Goal: Feedback & Contribution: Submit feedback/report problem

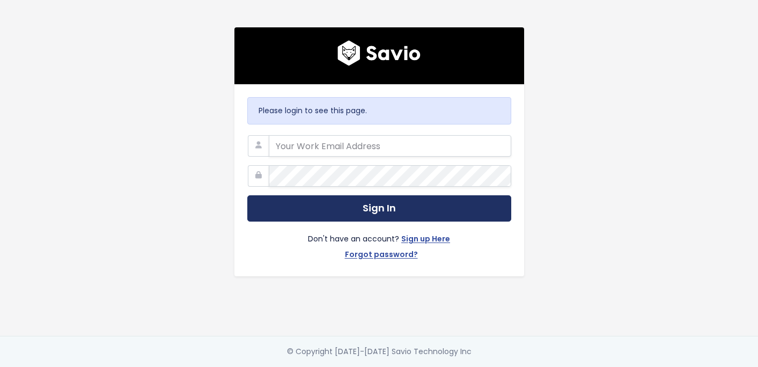
type input "[EMAIL_ADDRESS][DOMAIN_NAME]"
click at [330, 210] on button "Sign In" at bounding box center [379, 208] width 264 height 26
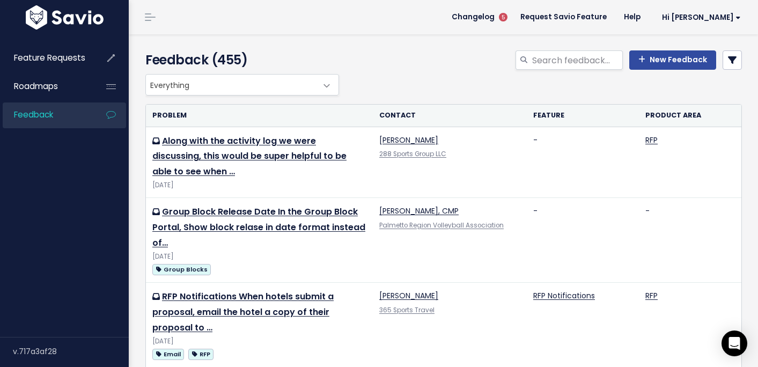
click at [470, 64] on div "New Feedback" at bounding box center [546, 62] width 409 height 24
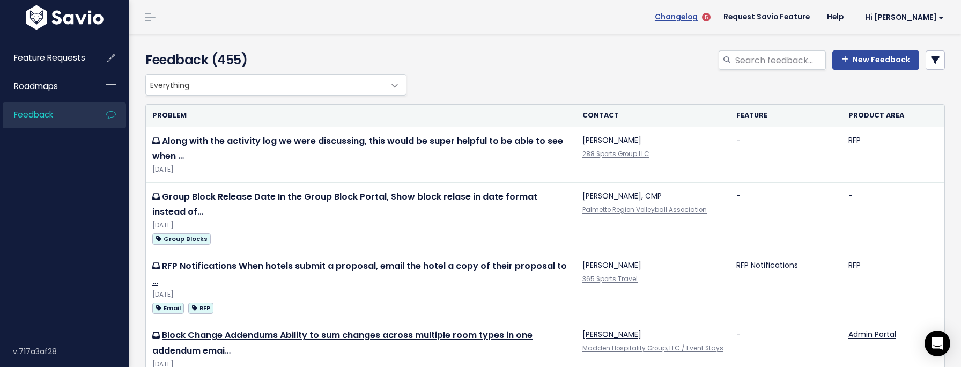
click at [698, 16] on span "Changelog" at bounding box center [676, 17] width 43 height 8
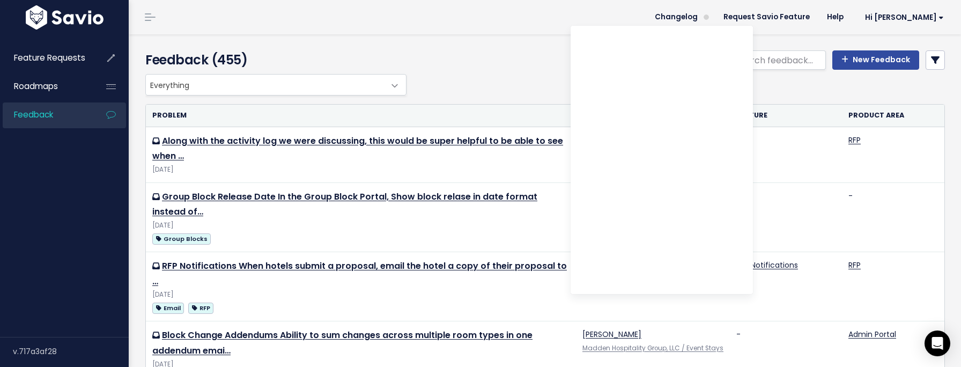
click at [496, 71] on div "New Feedback" at bounding box center [681, 62] width 544 height 24
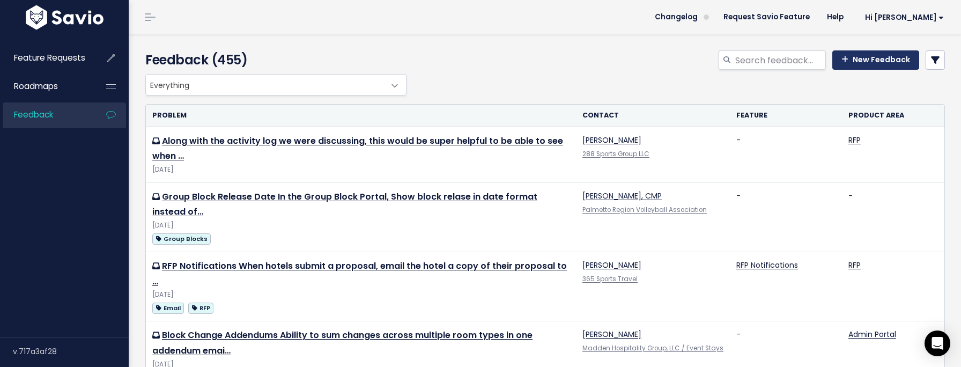
click at [757, 61] on link "New Feedback" at bounding box center [875, 59] width 87 height 19
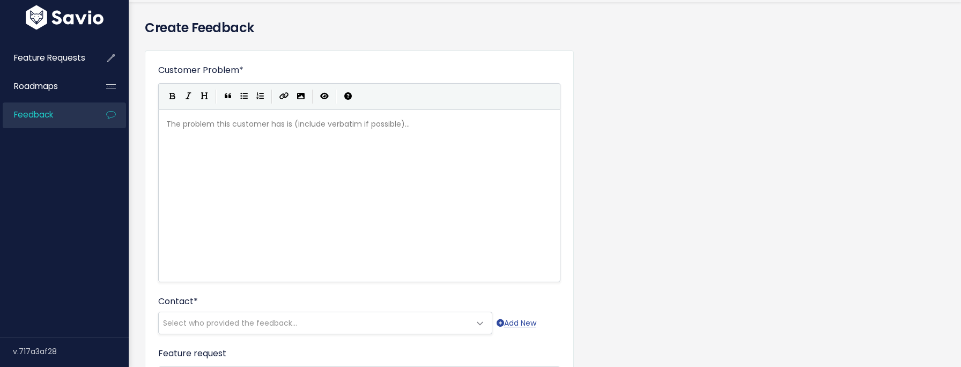
scroll to position [34, 0]
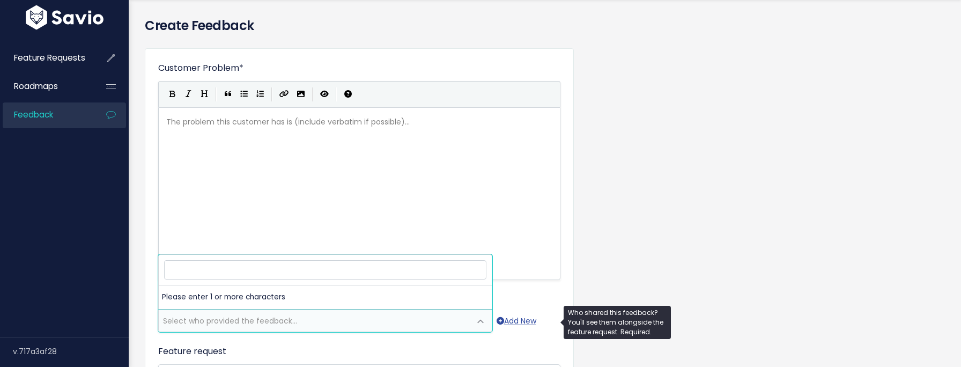
click at [280, 317] on span "Select who provided the feedback..." at bounding box center [230, 320] width 134 height 11
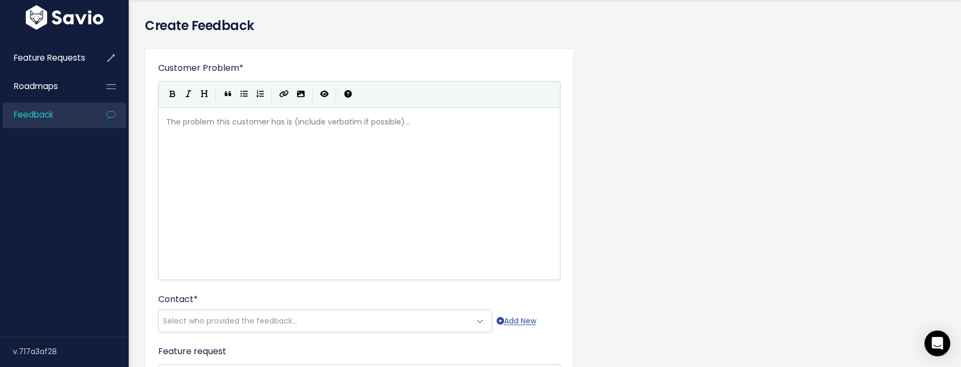
click at [290, 131] on div "The problem this customer has is (include verbatim if possible)... xxxxxxxxxx ​" at bounding box center [372, 207] width 417 height 188
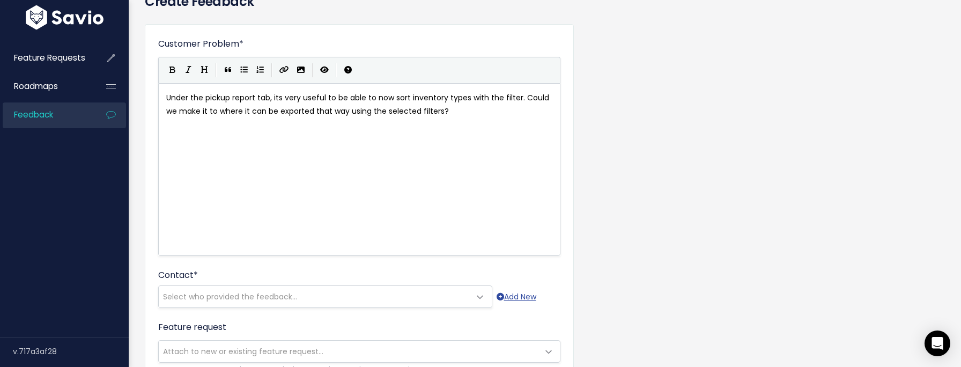
scroll to position [63, 0]
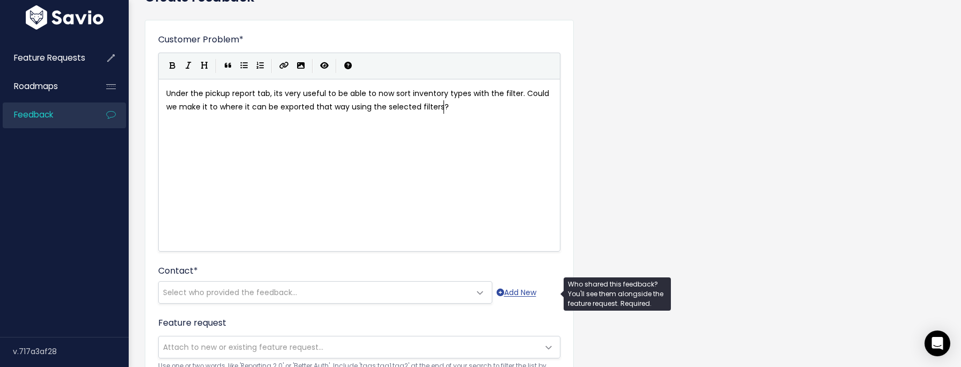
click at [216, 289] on span "Select who provided the feedback..." at bounding box center [230, 292] width 134 height 11
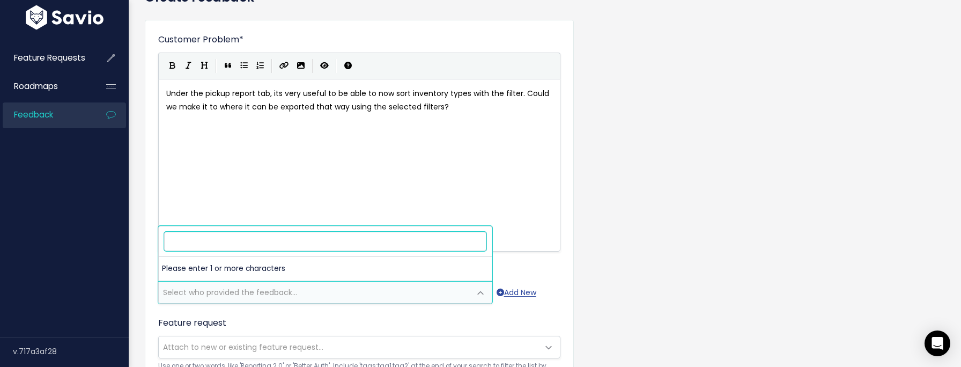
paste input "Max Metrovich"
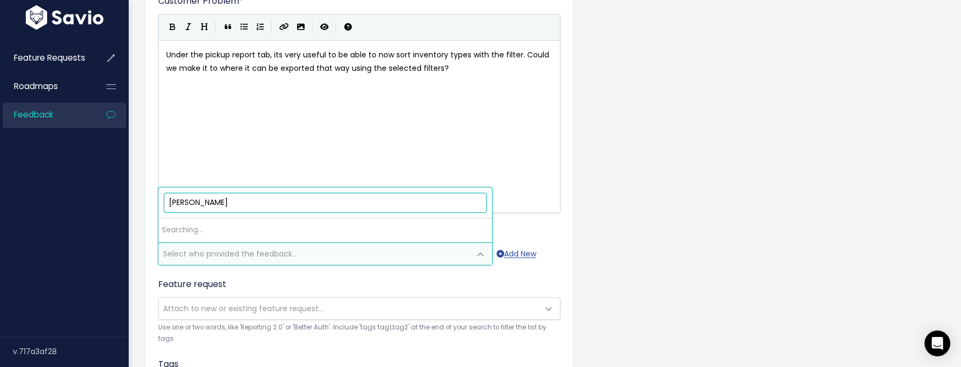
scroll to position [102, 0]
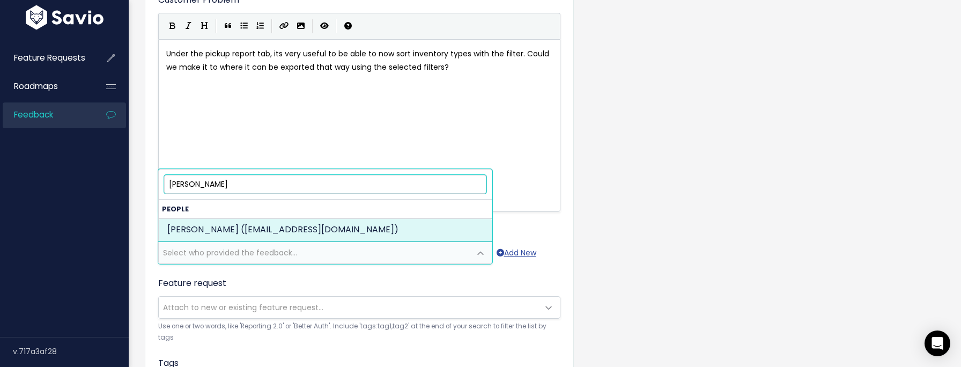
type input "Max Metrovich"
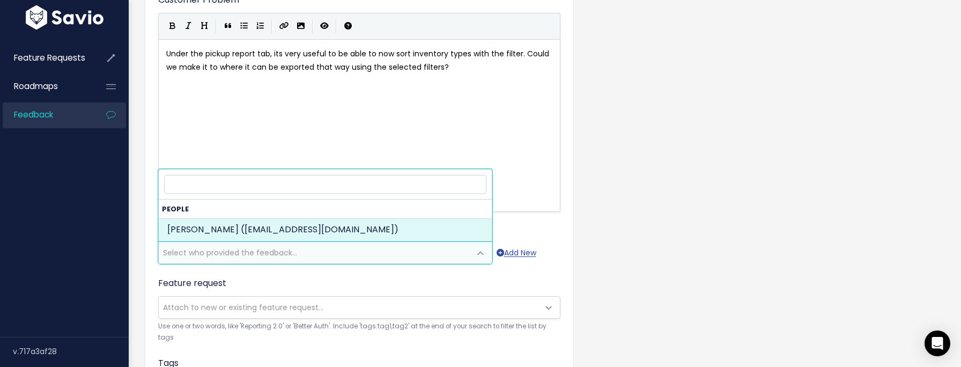
select select "73782605"
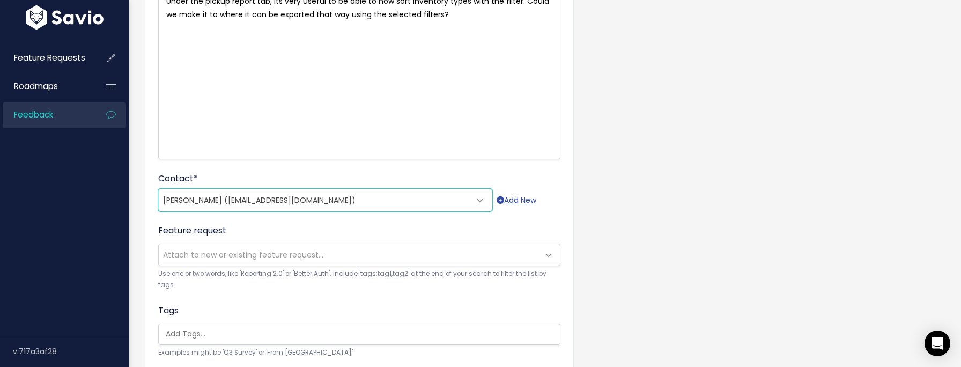
scroll to position [156, 0]
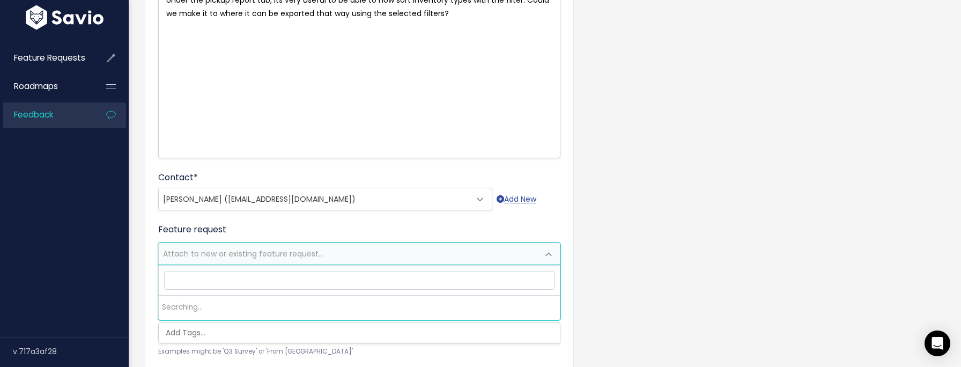
click at [269, 257] on span "Attach to new or existing feature request..." at bounding box center [243, 253] width 160 height 11
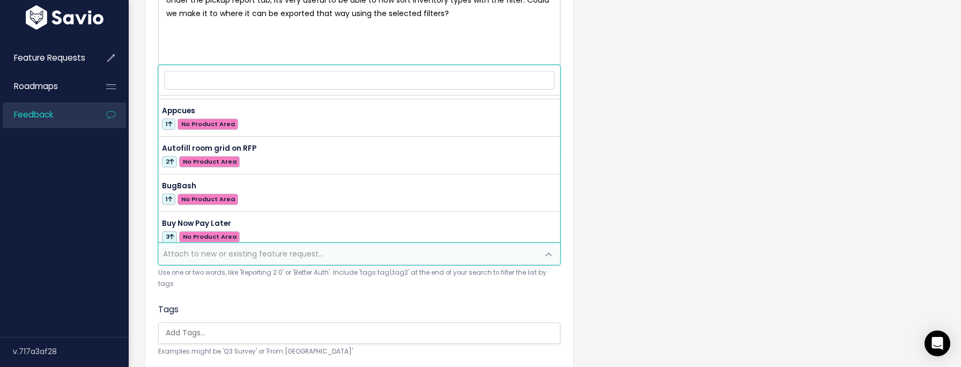
scroll to position [0, 0]
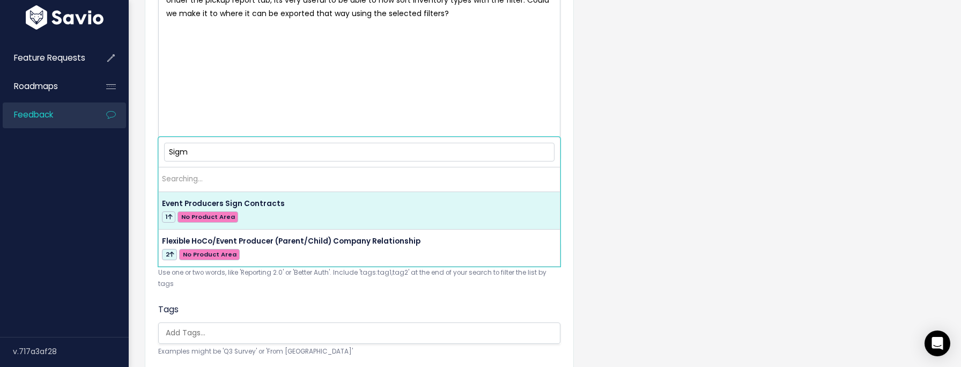
type input "Sigma"
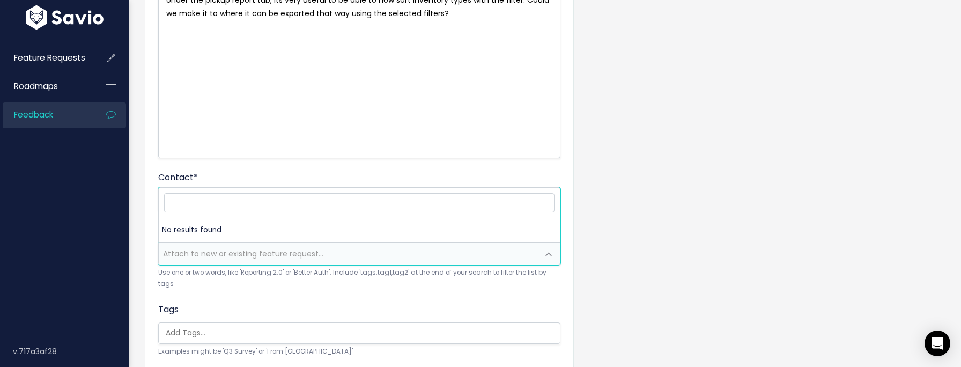
click at [648, 203] on div "Customer Problem * Under the pickup report tab, its very useful to be able to n…" at bounding box center [545, 207] width 816 height 578
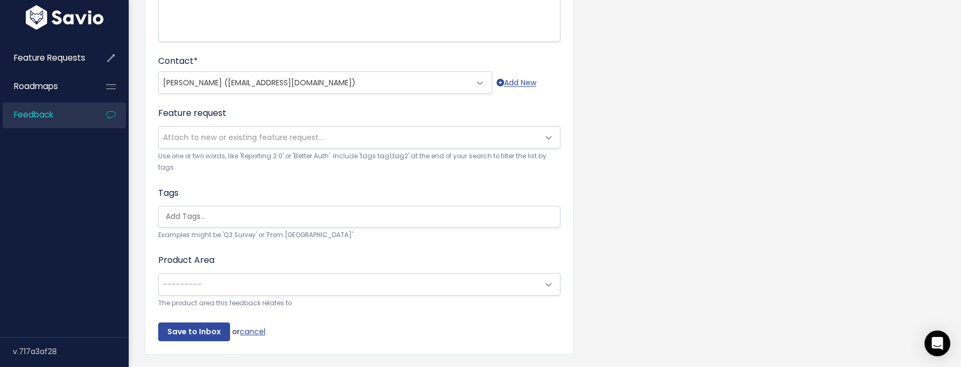
scroll to position [276, 0]
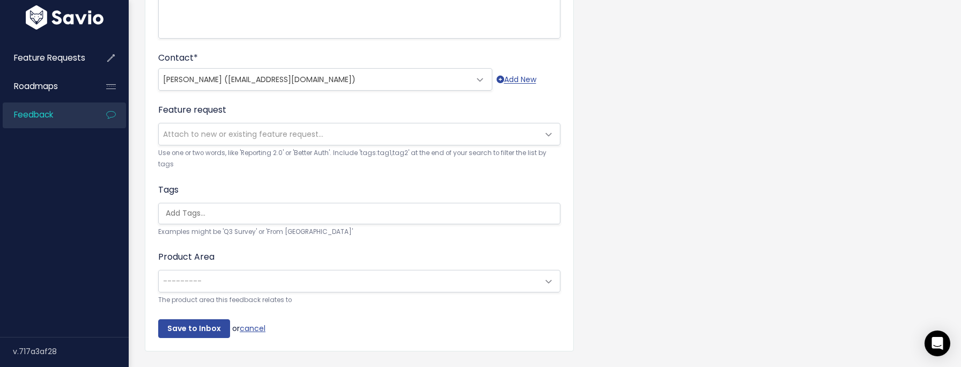
click at [322, 287] on span "---------" at bounding box center [349, 280] width 380 height 21
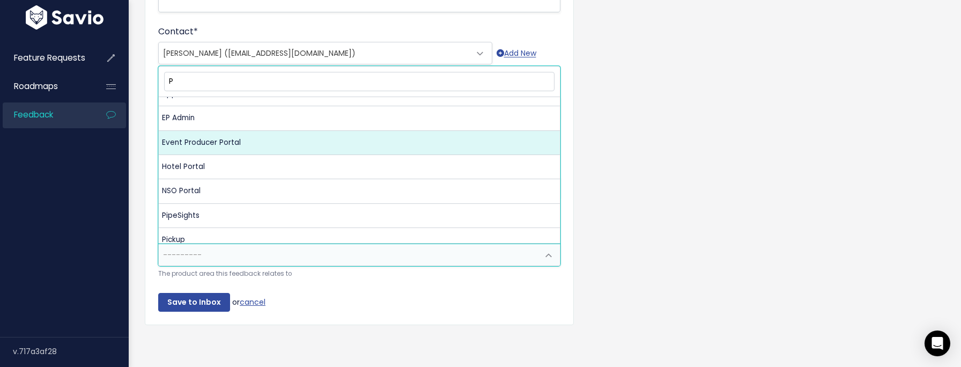
scroll to position [0, 0]
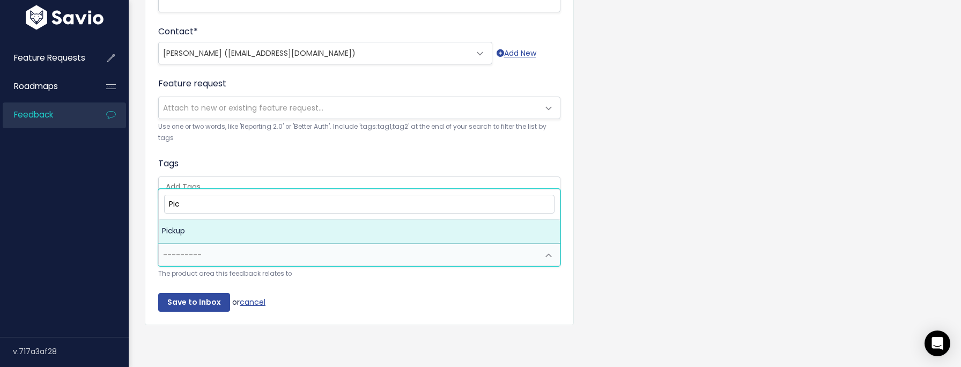
type input "Pic"
select select "MAIN:PICKUP"
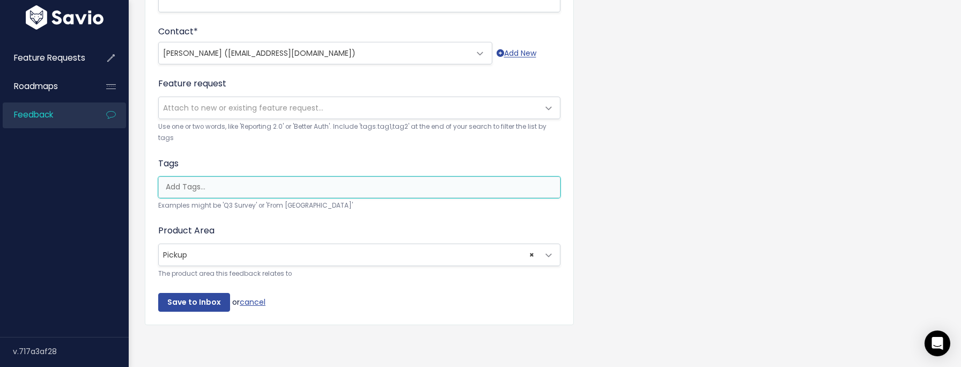
click at [328, 190] on input "search" at bounding box center [361, 186] width 401 height 11
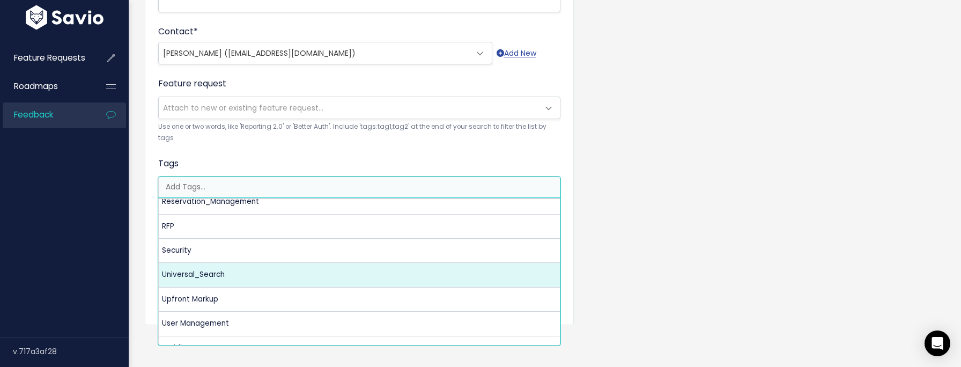
scroll to position [658, 0]
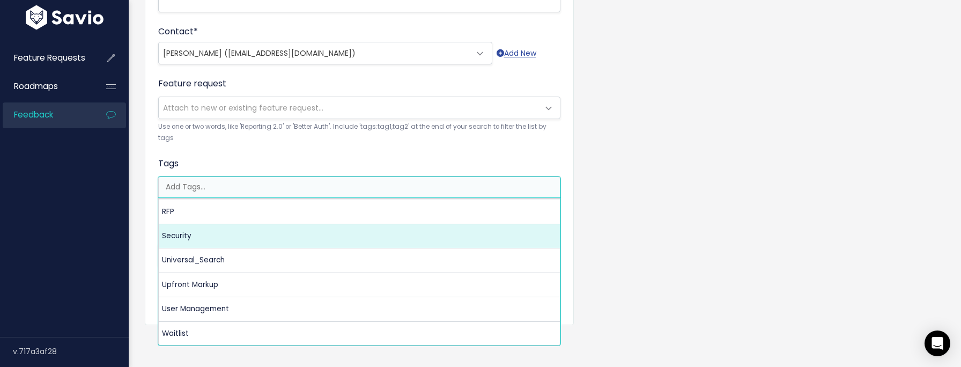
click at [690, 212] on div "Customer Problem * Under the pickup report tab, its very useful to be able to n…" at bounding box center [545, 61] width 816 height 578
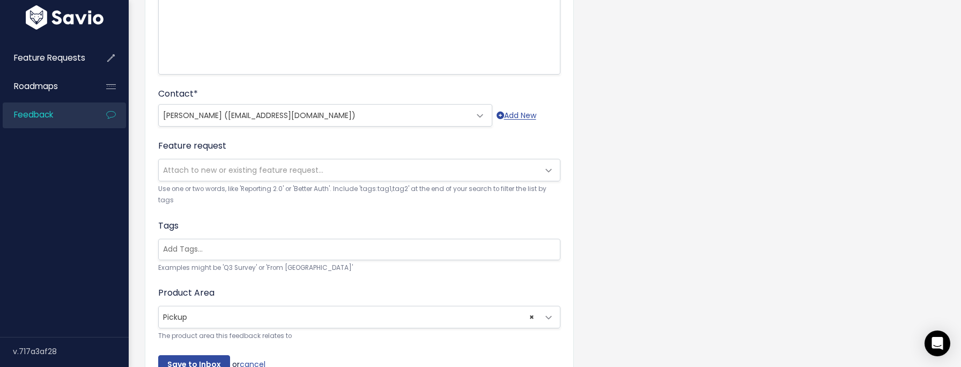
scroll to position [302, 0]
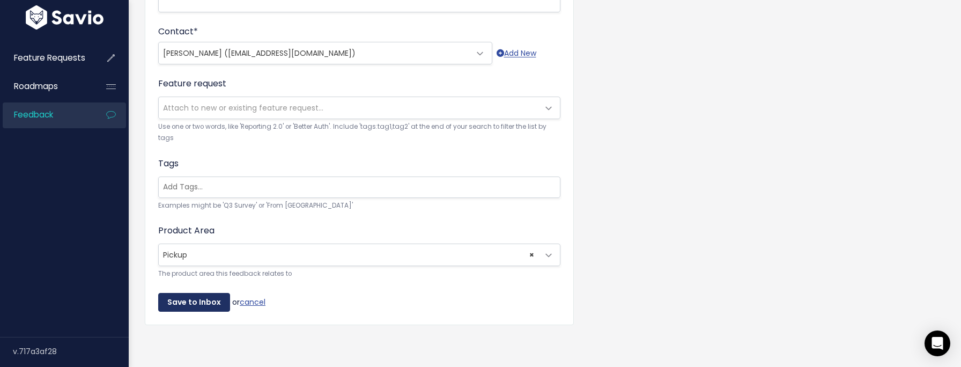
click at [191, 297] on input "Save to Inbox" at bounding box center [194, 302] width 72 height 19
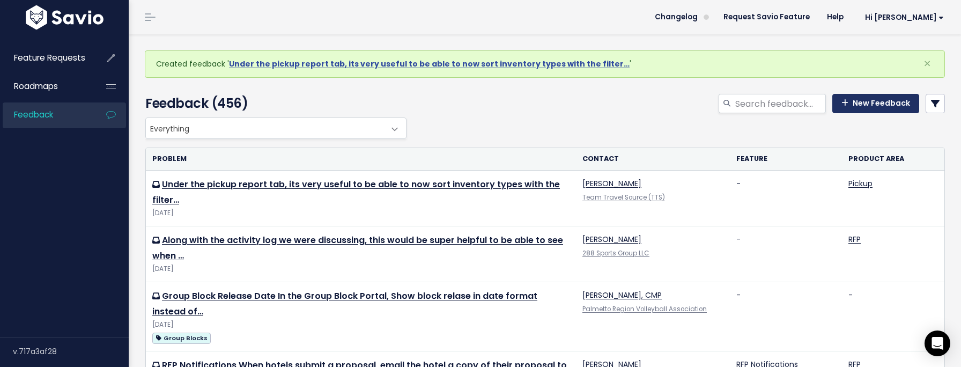
click at [880, 105] on link "New Feedback" at bounding box center [875, 103] width 87 height 19
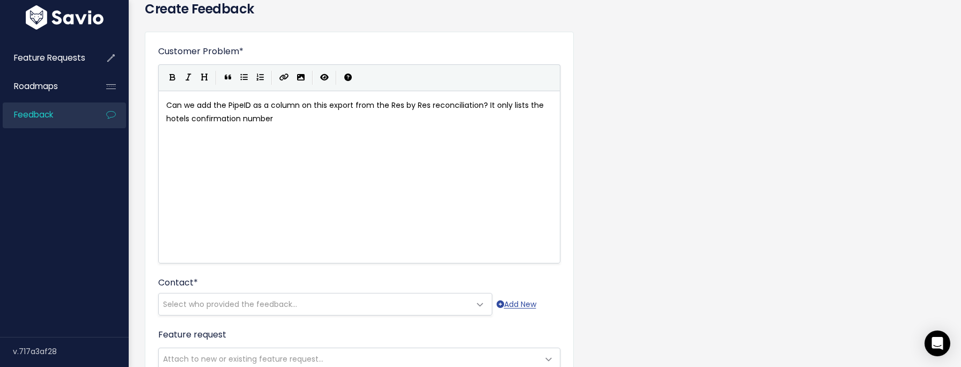
scroll to position [56, 0]
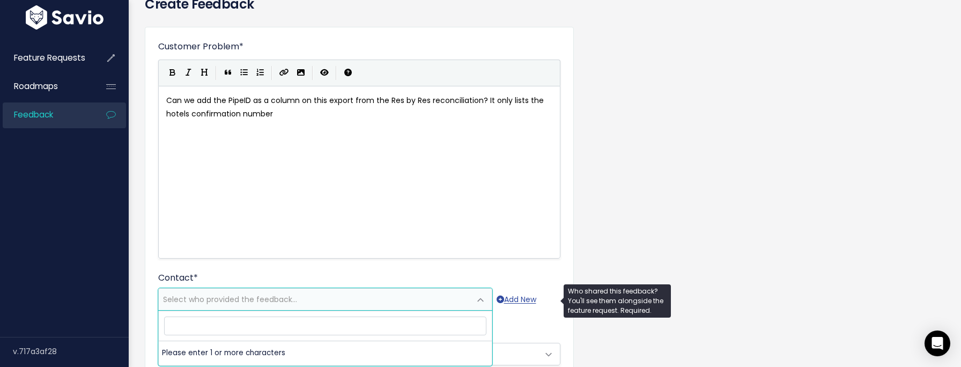
click at [204, 298] on span "Select who provided the feedback..." at bounding box center [230, 299] width 134 height 11
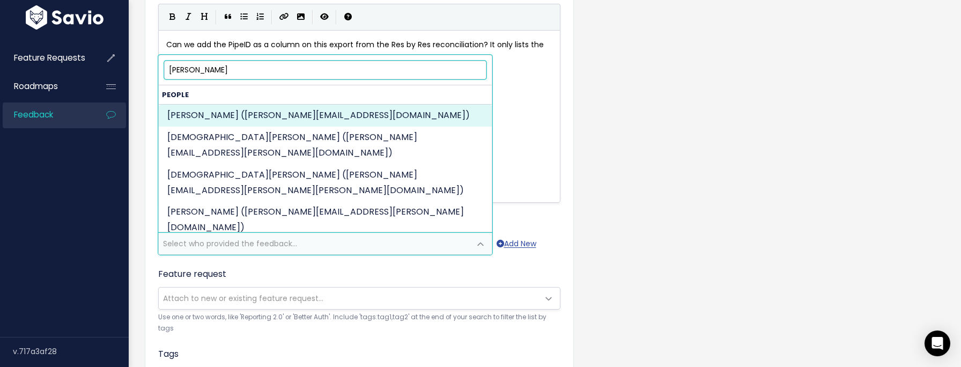
scroll to position [115, 0]
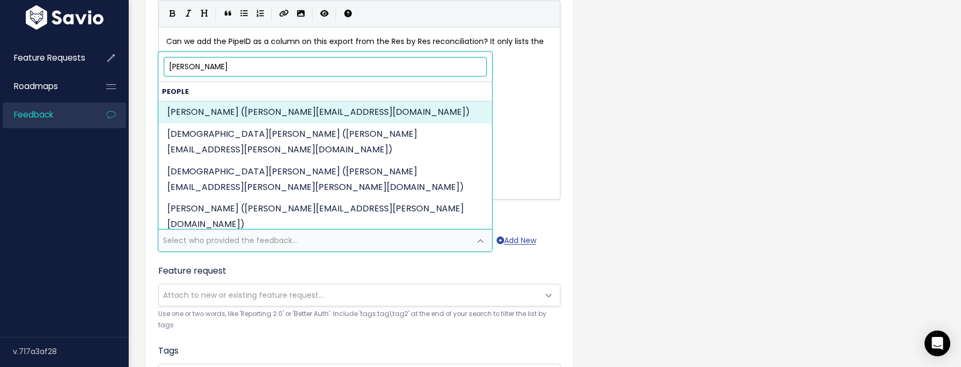
type input "[PERSON_NAME]"
drag, startPoint x: 220, startPoint y: 68, endPoint x: 108, endPoint y: 68, distance: 112.6
click at [108, 68] on body "Feature Requests Roadmaps Feedback ×" at bounding box center [480, 219] width 961 height 669
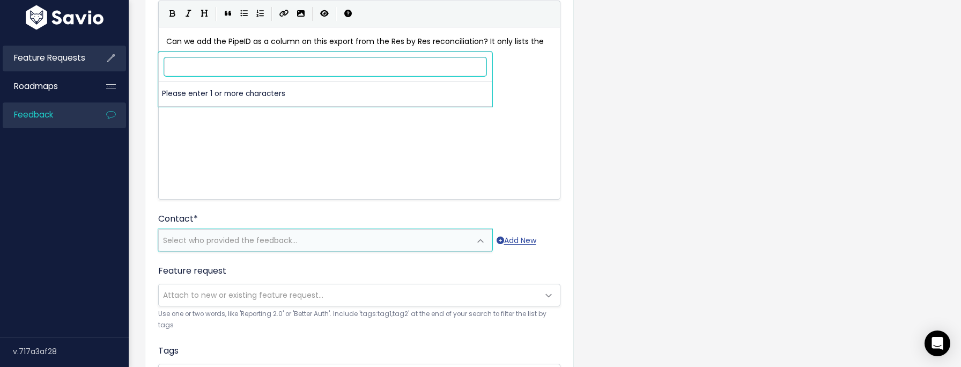
paste input "[PERSON_NAME]"
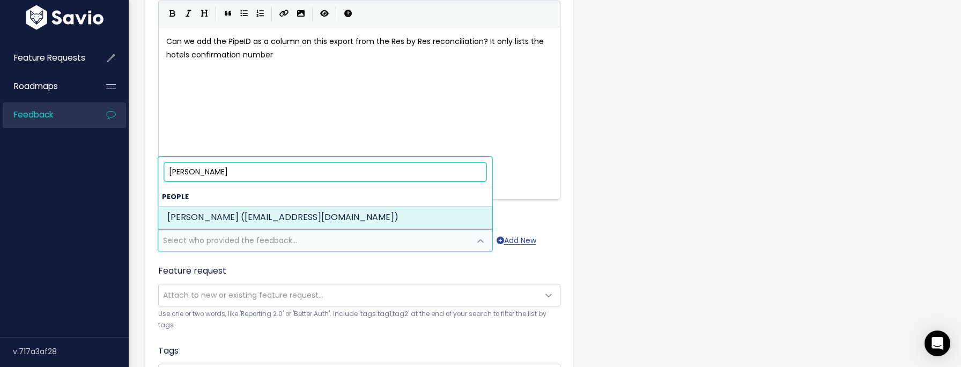
type input "[PERSON_NAME]"
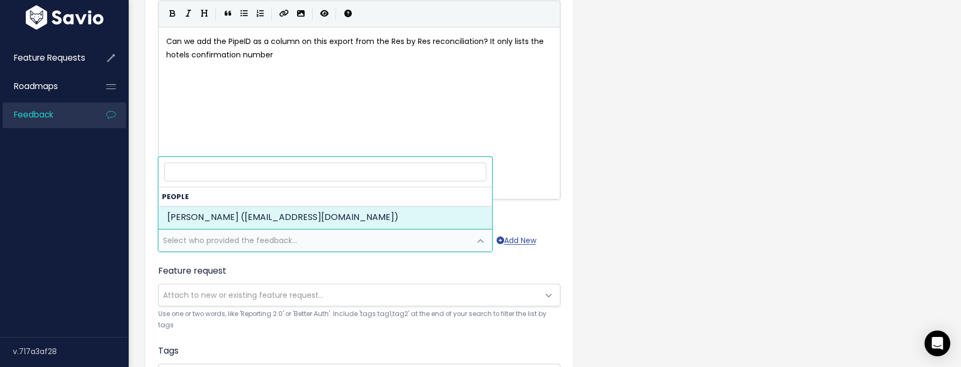
select select "73770268"
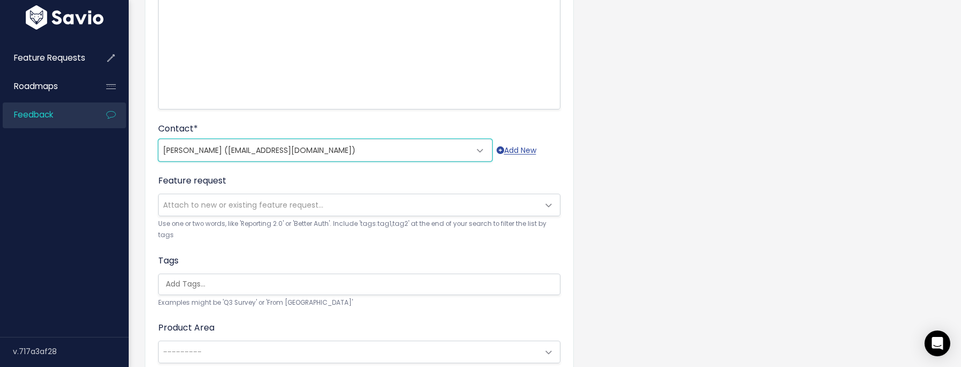
scroll to position [213, 0]
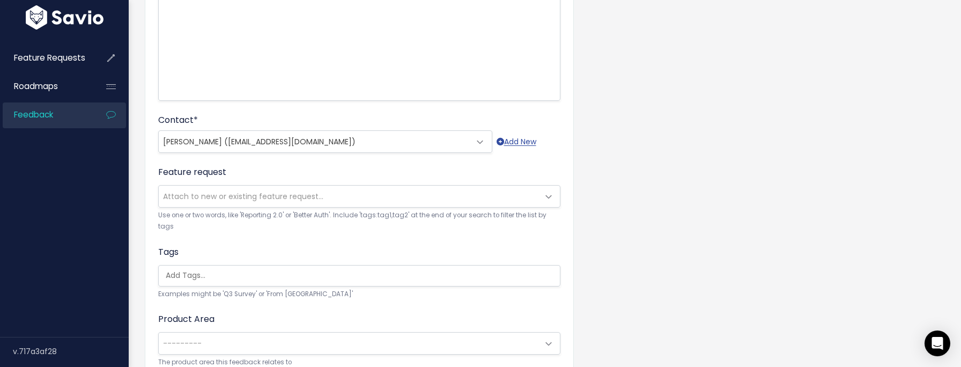
click at [221, 193] on span "Attach to new or existing feature request..." at bounding box center [243, 196] width 160 height 11
click at [143, 189] on div "Customer Problem * Can we add the PipeID as a column on this export from the Re…" at bounding box center [545, 150] width 816 height 578
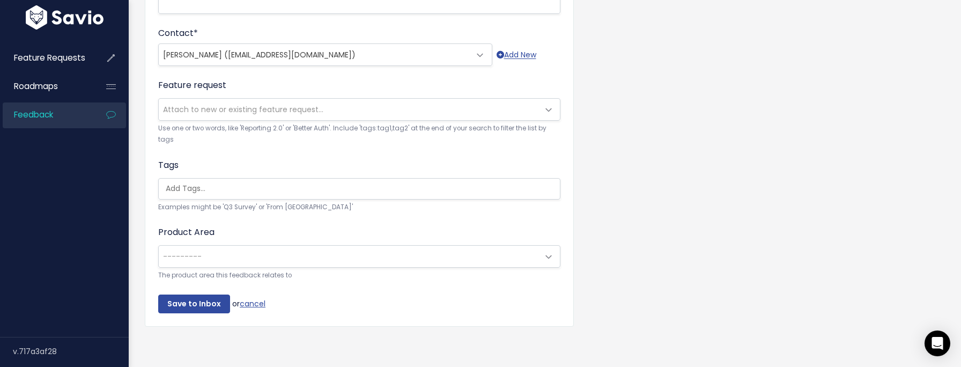
scroll to position [302, 0]
click at [189, 251] on span "---------" at bounding box center [182, 254] width 39 height 11
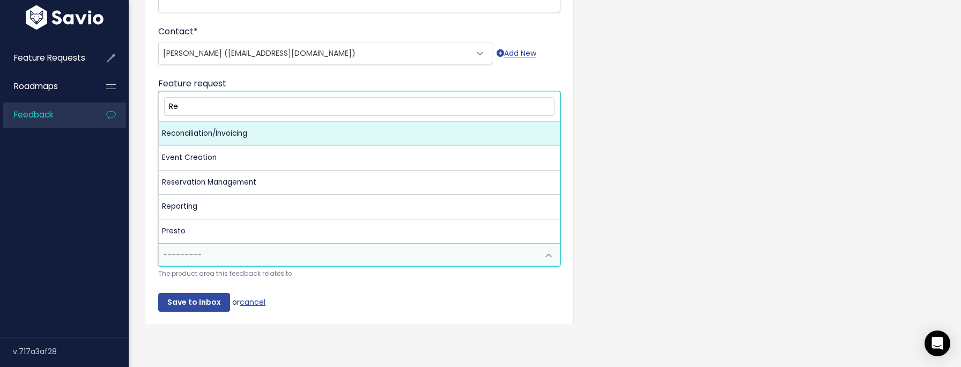
type input "Re"
select select "MAIN:BILLING"
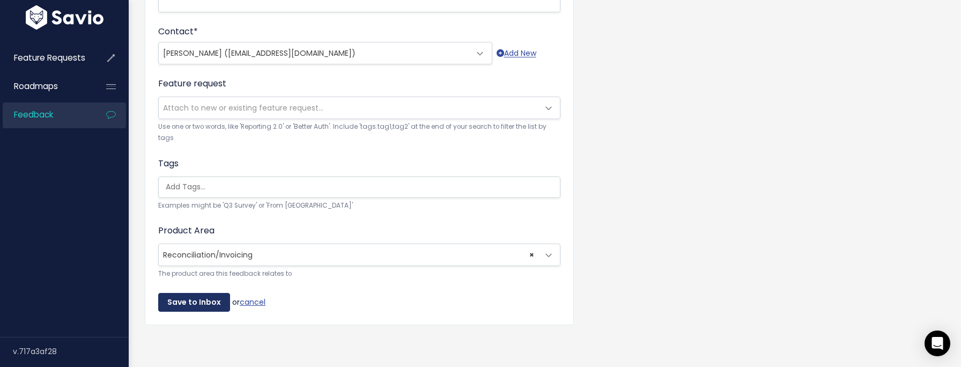
click at [181, 307] on input "Save to Inbox" at bounding box center [194, 302] width 72 height 19
